Goal: Task Accomplishment & Management: Contribute content

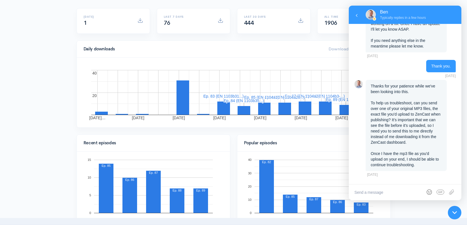
scroll to position [472, 0]
click at [454, 191] on input "file" at bounding box center [451, 193] width 9 height 16
type input "C:\fakepath\EN 1104b29-1105a1 The good person tends to be correct about what's …"
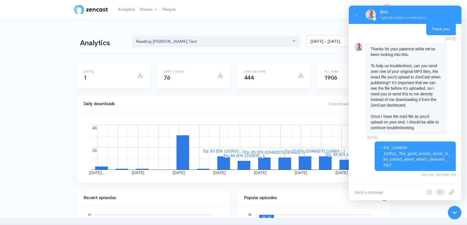
scroll to position [0, 0]
click at [368, 192] on textarea at bounding box center [405, 193] width 113 height 16
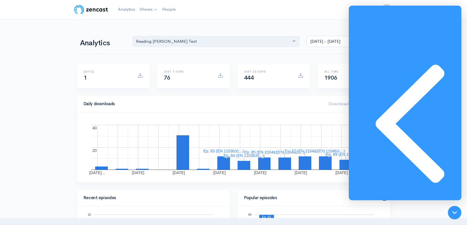
type textarea "Here is one of the original mp3 uploaded to Zencast."
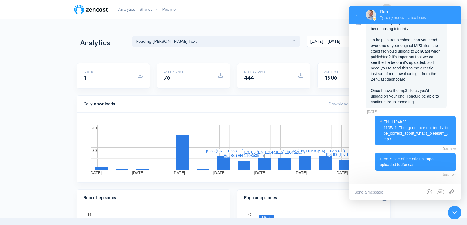
scroll to position [530, 0]
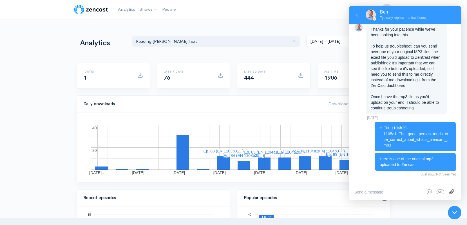
click at [453, 193] on input "file" at bounding box center [451, 193] width 9 height 16
type input "C:\fakepath\EN 1103b26-31 We investigate virtue in order to be good.mp3"
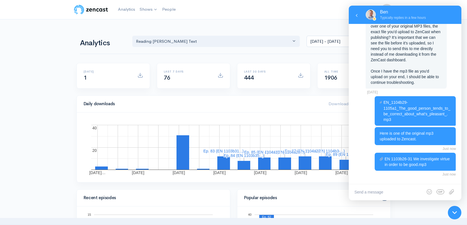
click at [289, 107] on h4 "Daily downloads" at bounding box center [203, 104] width 239 height 5
click at [290, 101] on div "Daily downloads Downloads during period: 113" at bounding box center [234, 104] width 314 height 17
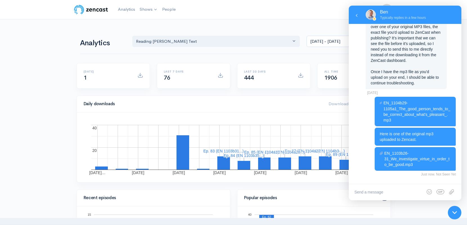
scroll to position [555, 0]
click at [456, 214] on icon at bounding box center [455, 213] width 5 height 5
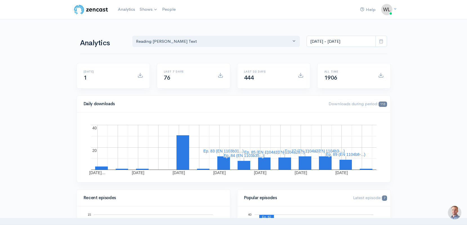
click at [126, 8] on link "Analytics" at bounding box center [127, 9] width 22 height 12
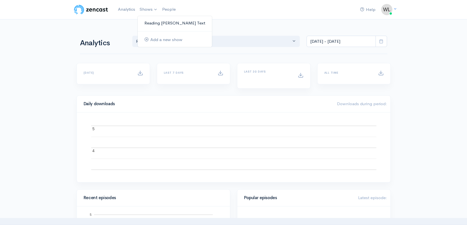
click at [154, 22] on link "Reading [PERSON_NAME]'s Text" at bounding box center [175, 23] width 74 height 10
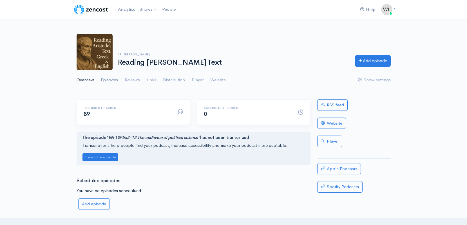
click at [111, 81] on link "Episodes" at bounding box center [109, 80] width 17 height 20
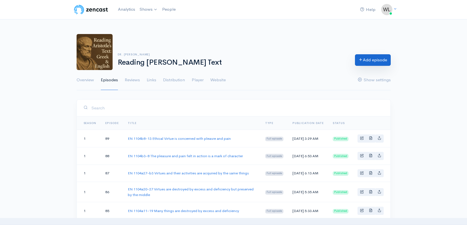
click at [375, 60] on link "Add episode" at bounding box center [373, 60] width 36 height 12
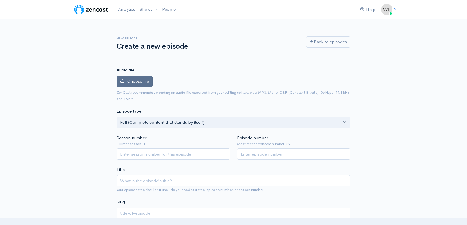
click at [145, 79] on span "Choose file" at bounding box center [138, 81] width 22 height 5
click at [0, 0] on input "Choose file" at bounding box center [0, 0] width 0 height 0
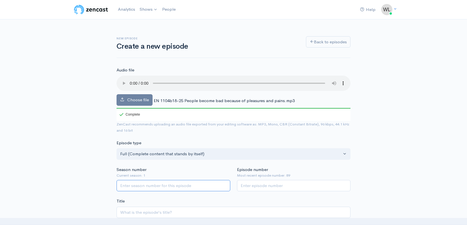
click at [163, 180] on input "Season number" at bounding box center [174, 186] width 114 height 12
type input "1"
click at [252, 180] on input "Episode number" at bounding box center [294, 186] width 114 height 12
type input "90"
click at [170, 98] on span "EN 1104b18-25 People become bad because of pleasures and pains.mp3" at bounding box center [224, 100] width 141 height 5
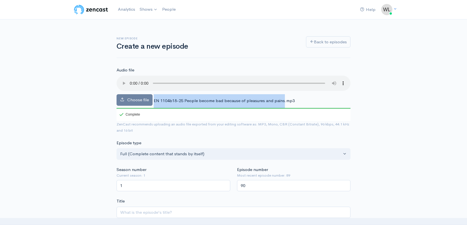
drag, startPoint x: 154, startPoint y: 94, endPoint x: 284, endPoint y: 89, distance: 130.0
click at [284, 89] on div "Choose file EN 1104b18-25 People become bad because of pleasures and pains.mp3 …" at bounding box center [234, 98] width 234 height 45
copy div "EN 1104b18-25 People become bad because of pleasures and pains"
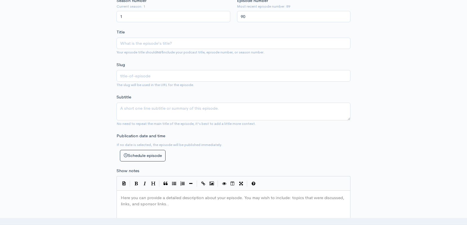
scroll to position [120, 0]
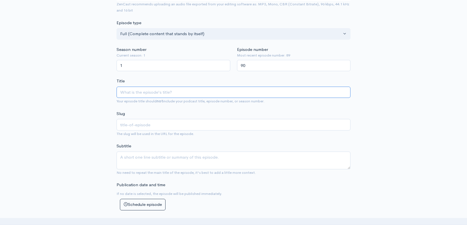
click at [135, 87] on input "Title" at bounding box center [234, 93] width 234 height 12
paste input "EN 1104b18-25 People become bad because of pleasures and pains"
type input "EN 1104b18-25 People become bad because of pleasures and pains"
type input "en-1104b18-25-people-become-bad-because-of-pleasures-and-pains"
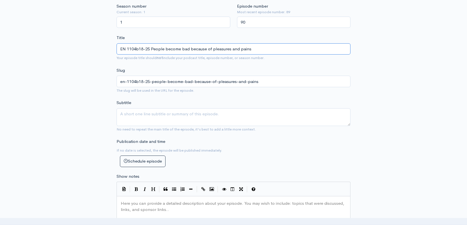
scroll to position [227, 0]
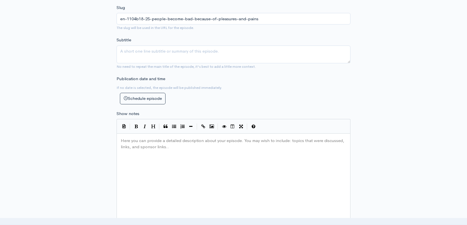
type input "EN 1104b18-25 People become bad because of pleasures and pains"
click at [142, 164] on div "Here you can provide a detailed description about your episode. You may wish to…" at bounding box center [241, 186] width 242 height 99
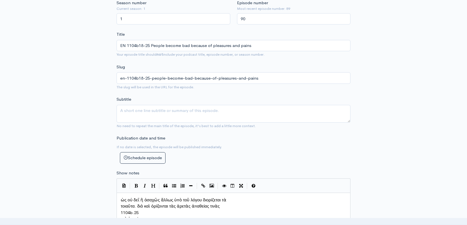
scroll to position [3, 0]
click at [121, 198] on span "ὡς οὐ δεῖ ἢ ὁσαχῶς ἄλλως ὑπὸ τοῦ λόγου διορίζεται τὰ" at bounding box center [174, 200] width 106 height 5
paste textarea
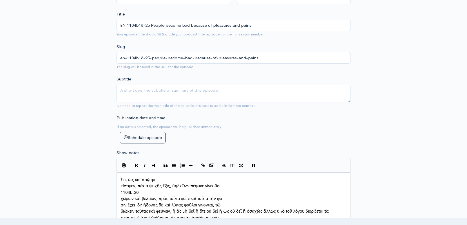
scroll to position [3, 1]
type textarea "1104b.20"
drag, startPoint x: 141, startPoint y: 191, endPoint x: 116, endPoint y: 190, distance: 24.5
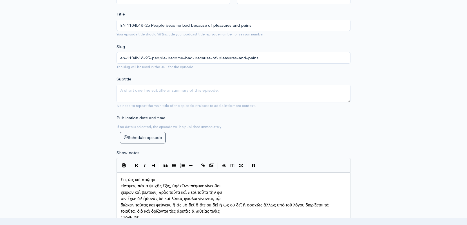
click at [120, 185] on pre "εἴπομεν, πᾶσα ψυχῆς ἕξις, ὑφ' οἵων πέφυκε γίνεσθαι" at bounding box center [234, 186] width 228 height 6
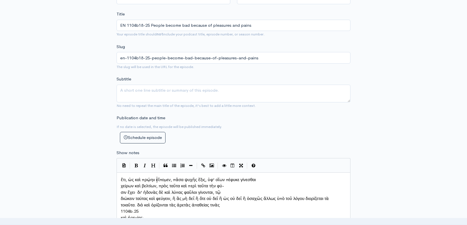
click at [119, 189] on div "x ἔτι, ὡς καὶ πρῴην εἴπομεν, πᾶσα ψυχῆς ἕξις, ὑφ' οἵων πέφυκε γίνεσθαι χείρων κ…" at bounding box center [234, 218] width 234 height 91
click at [121, 190] on span "σιν ἔχει· δι' ἡδονὰς δὲ καὶ λύπας φαῦλοι γίνονται, τῷ" at bounding box center [171, 192] width 100 height 5
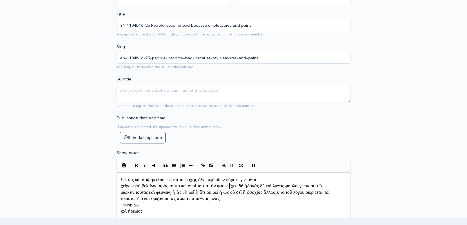
click at [119, 183] on div "x ἔτι, ὡς καὶ πρῴην εἴπομεν, πᾶσα ψυχῆς ἕξις, ὑφ' οἵων πέφυκε γίνεσθαι χείρων κ…" at bounding box center [234, 218] width 234 height 91
click at [121, 183] on span "χείρων καὶ βελτίων, πρὸς ταῦτα καὶ περὶ ταῦτα τὴν φύσιν ἔχει· δι' ἡδονὰς δὲ καὶ…" at bounding box center [221, 185] width 201 height 5
click at [121, 190] on pre "διώκειν ταύτας καὶ φεύγειν, ἢ ἃς μὴ δεῖ ἢ ὅτε οὐ δεῖ ἢ ὡς οὐ δεῖ ἢ ὁσαχῶς ἄλλως…" at bounding box center [234, 193] width 228 height 6
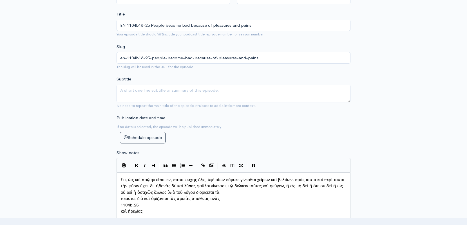
click at [121, 198] on span "τοιαῦτα. διὸ καὶ ὁρίζονται τὰς ἀρετὰς ἀπαθείας τινὰς" at bounding box center [170, 198] width 99 height 5
type textarea "1104b.25"
drag, startPoint x: 140, startPoint y: 203, endPoint x: 119, endPoint y: 203, distance: 20.9
click at [120, 202] on pre "καὶ ἠρεμίας·" at bounding box center [234, 199] width 228 height 6
click at [237, 204] on div "x ἔτι, ὡς καὶ πρῴην εἴπομεν, πᾶσα ψυχῆς ἕξις, ὑφ' οἵων πέφυκε γίνεσθαι χείρων κ…" at bounding box center [241, 225] width 242 height 99
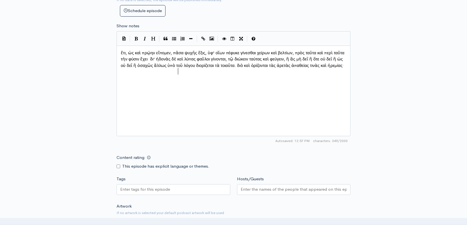
scroll to position [381, 0]
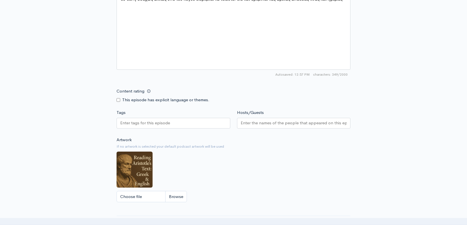
click at [177, 121] on div at bounding box center [174, 123] width 114 height 11
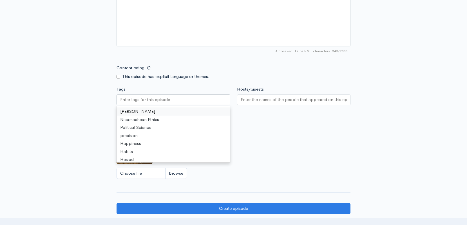
scroll to position [402, 0]
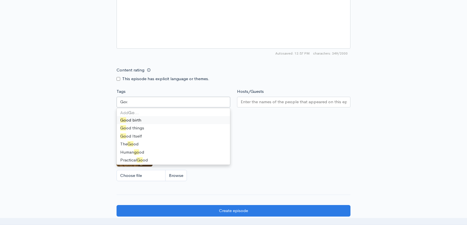
type input "Good"
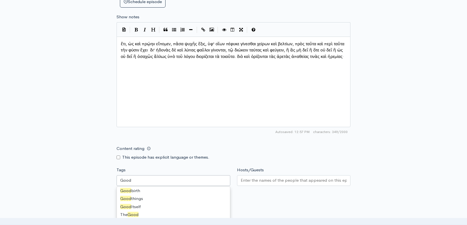
scroll to position [356, 0]
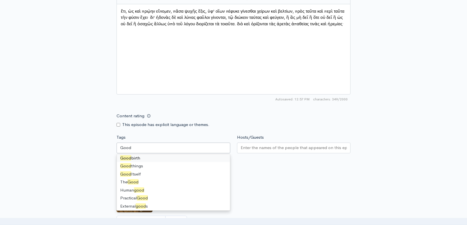
click at [144, 147] on div "Good" at bounding box center [174, 148] width 114 height 11
type input "Good"
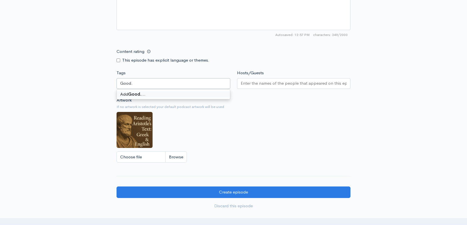
scroll to position [0, 0]
type input "Good."
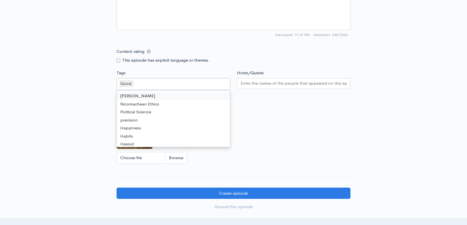
click at [132, 82] on div "Good." at bounding box center [126, 83] width 14 height 7
click at [137, 83] on div "Good." at bounding box center [174, 84] width 114 height 12
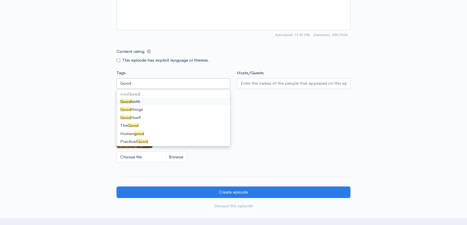
type input "Good"
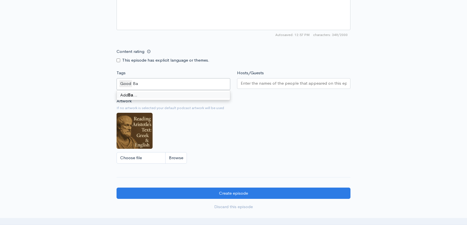
type input "Bad"
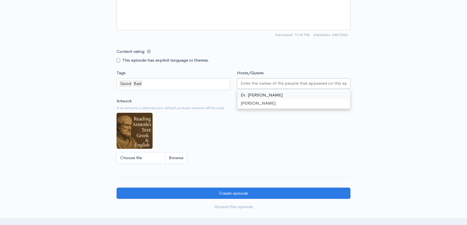
click at [283, 81] on input "Hosts/Guests" at bounding box center [294, 83] width 107 height 6
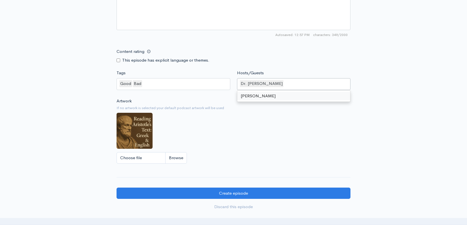
click at [164, 84] on div "Good Bad" at bounding box center [174, 84] width 114 height 12
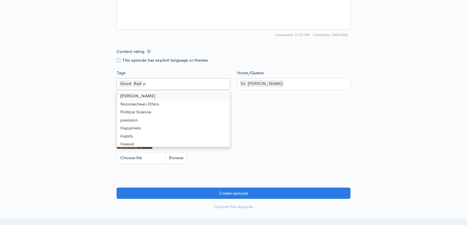
type input "pl"
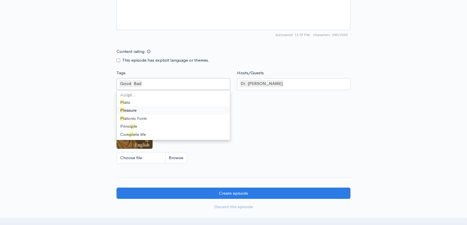
scroll to position [114, 0]
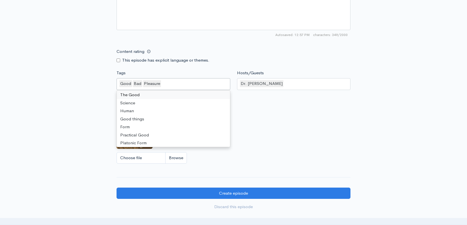
click at [183, 83] on div "Good Bad Pleasure" at bounding box center [174, 84] width 114 height 12
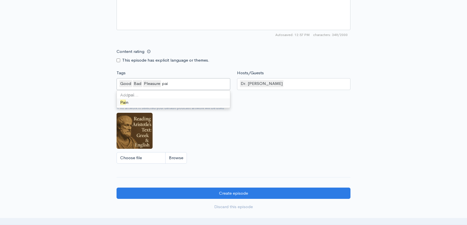
type input "pain"
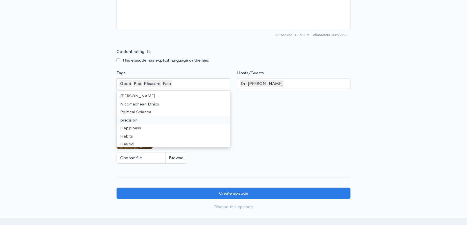
click at [292, 139] on div "Artwork If no artwork is selected your default podcast artwork will be used Cho…" at bounding box center [234, 132] width 234 height 69
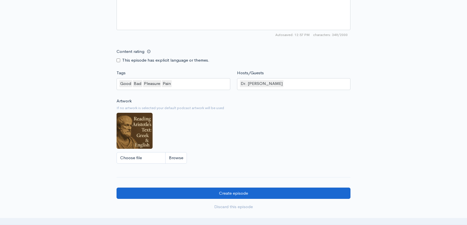
click at [228, 191] on input "Create episode" at bounding box center [234, 194] width 234 height 12
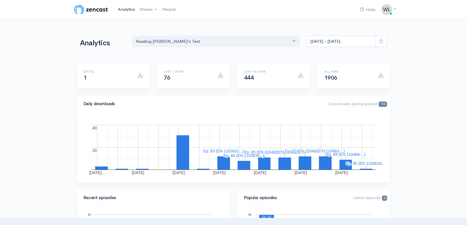
click at [124, 10] on link "Analytics" at bounding box center [127, 9] width 22 height 12
